Goal: Navigation & Orientation: Go to known website

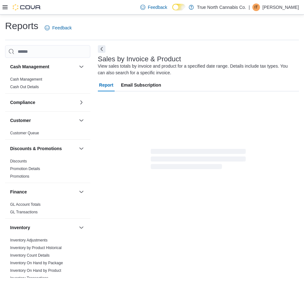
click at [269, 8] on p "[PERSON_NAME]" at bounding box center [280, 7] width 36 height 8
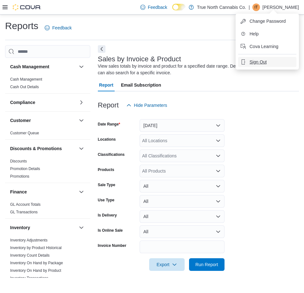
click at [262, 59] on span "Sign Out" at bounding box center [257, 62] width 17 height 6
